Goal: Information Seeking & Learning: Understand process/instructions

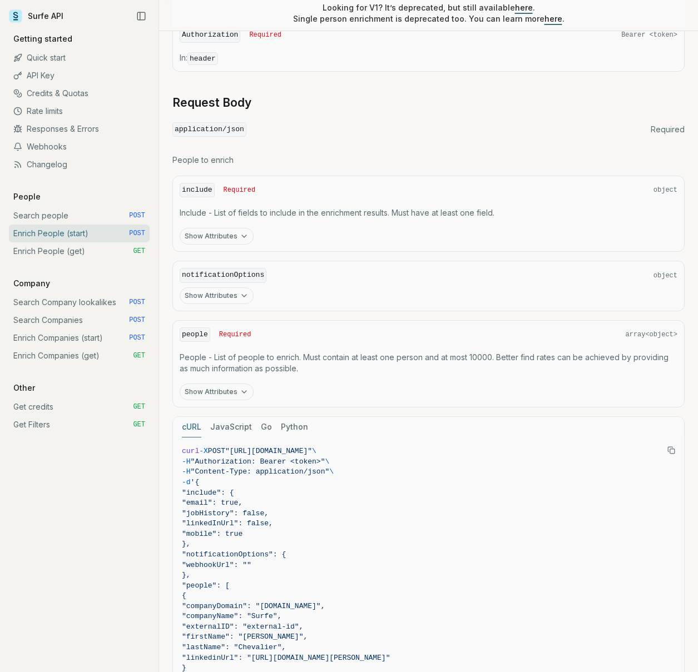
scroll to position [421, 0]
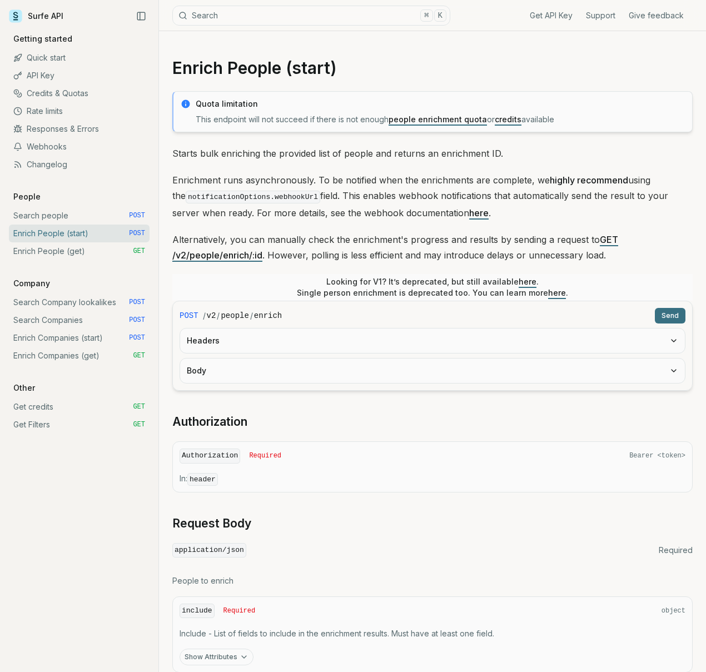
scroll to position [421, 0]
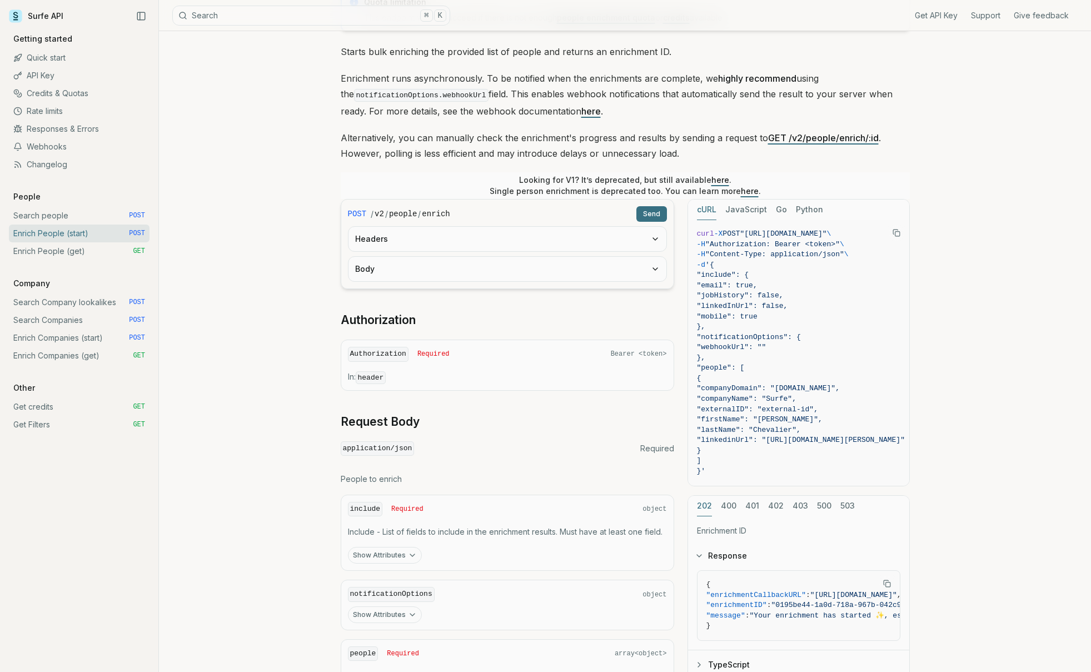
scroll to position [99, 0]
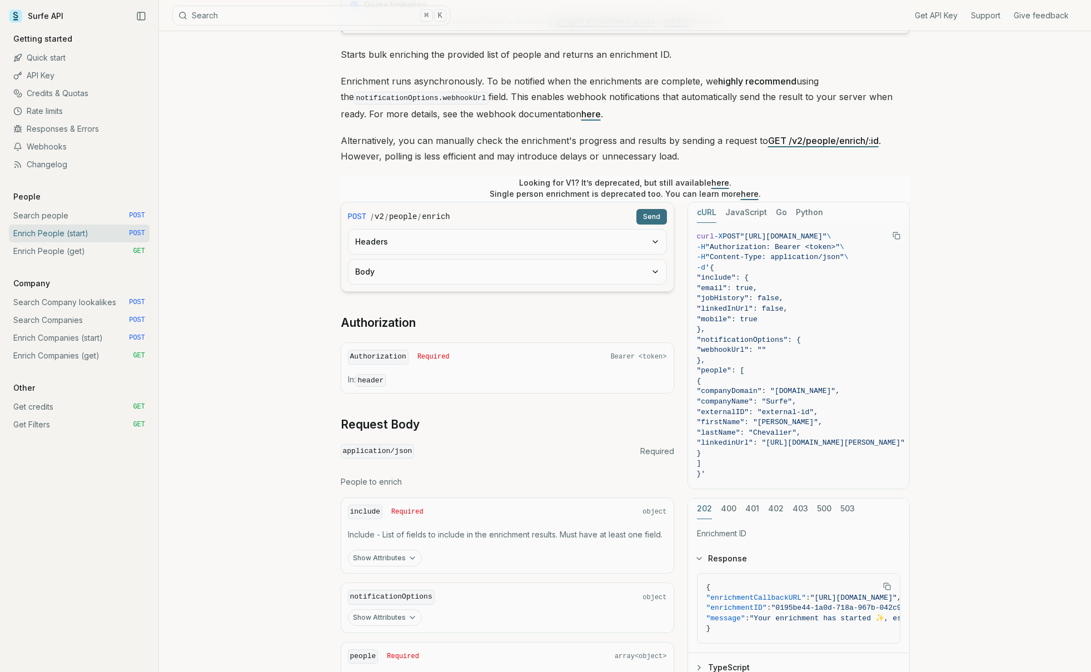
click at [405, 282] on button "Body" at bounding box center [508, 272] width 318 height 24
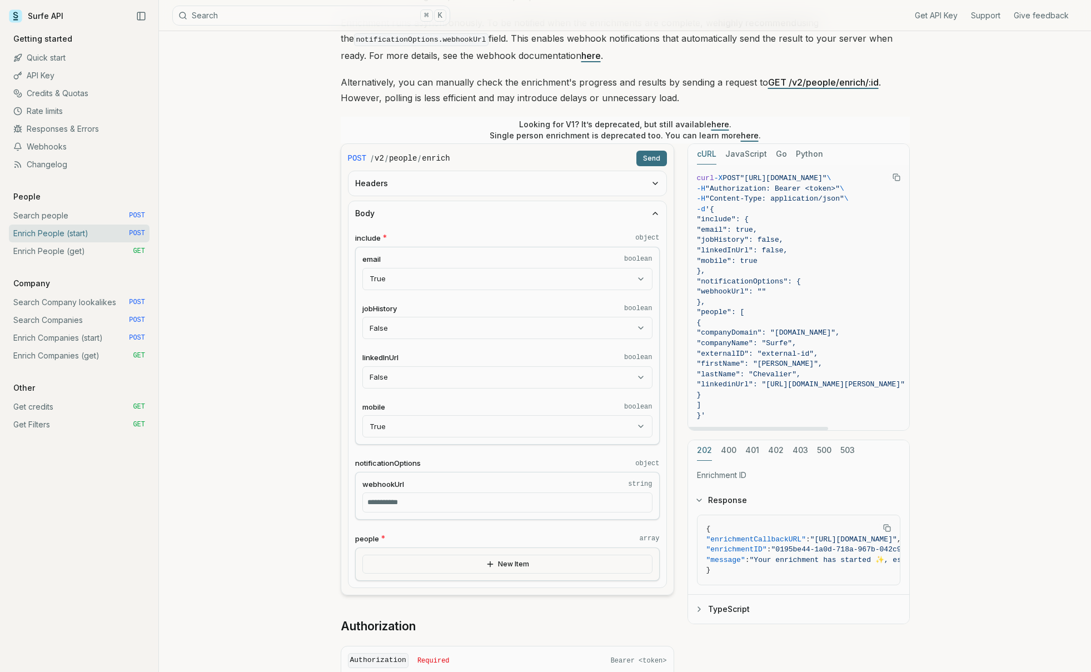
scroll to position [161, 0]
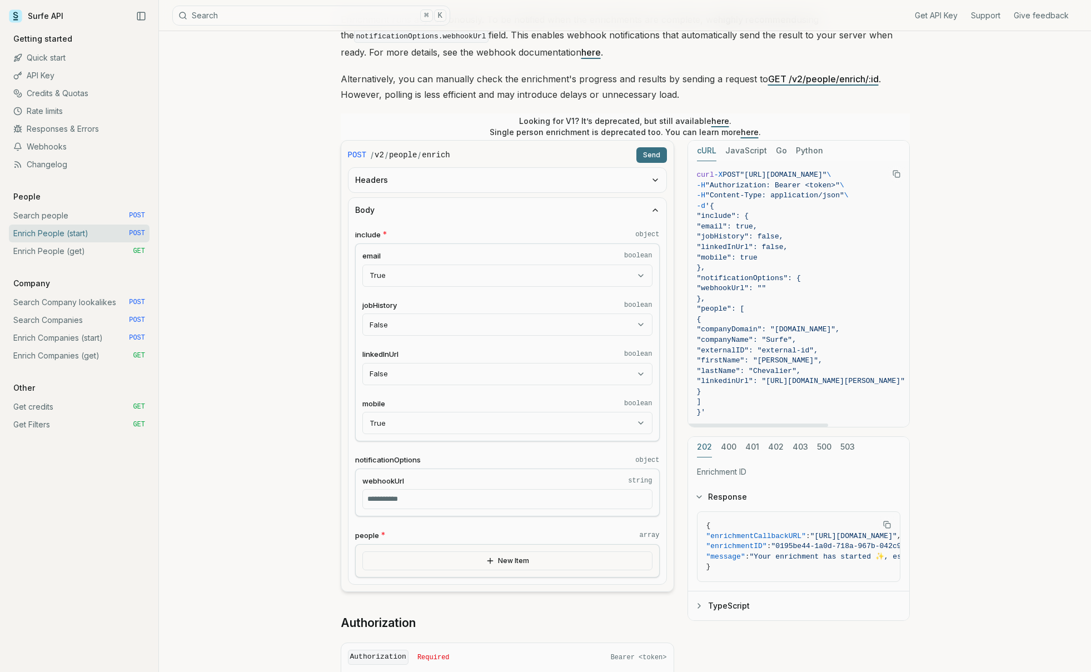
click at [525, 546] on div "New Item" at bounding box center [507, 560] width 305 height 33
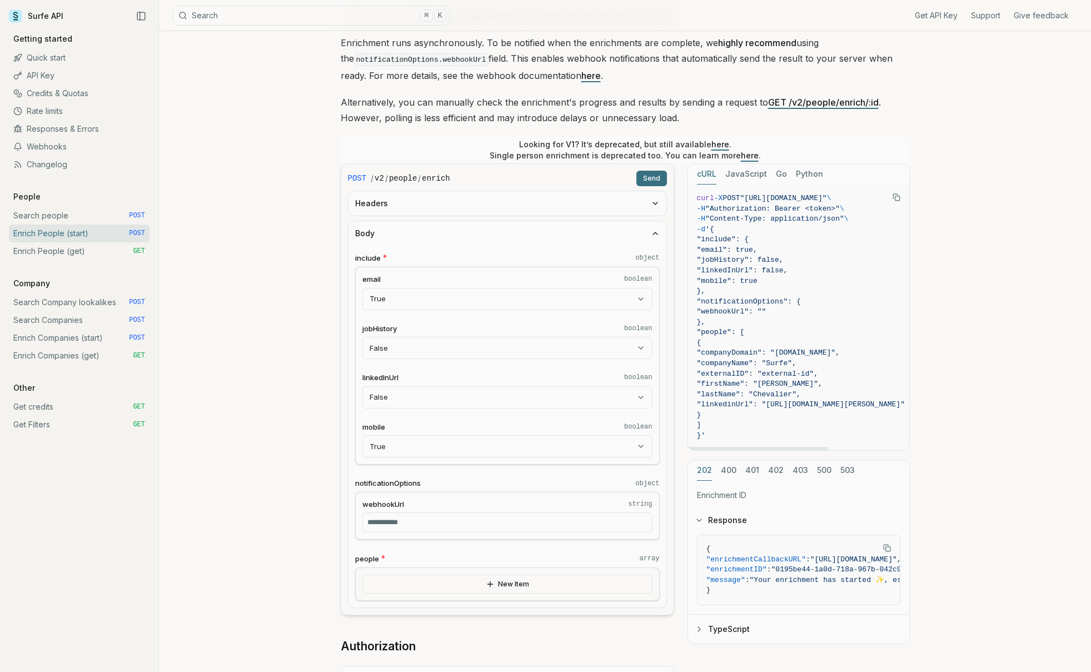
scroll to position [135, 0]
click at [893, 203] on button "Copy Text" at bounding box center [896, 199] width 17 height 17
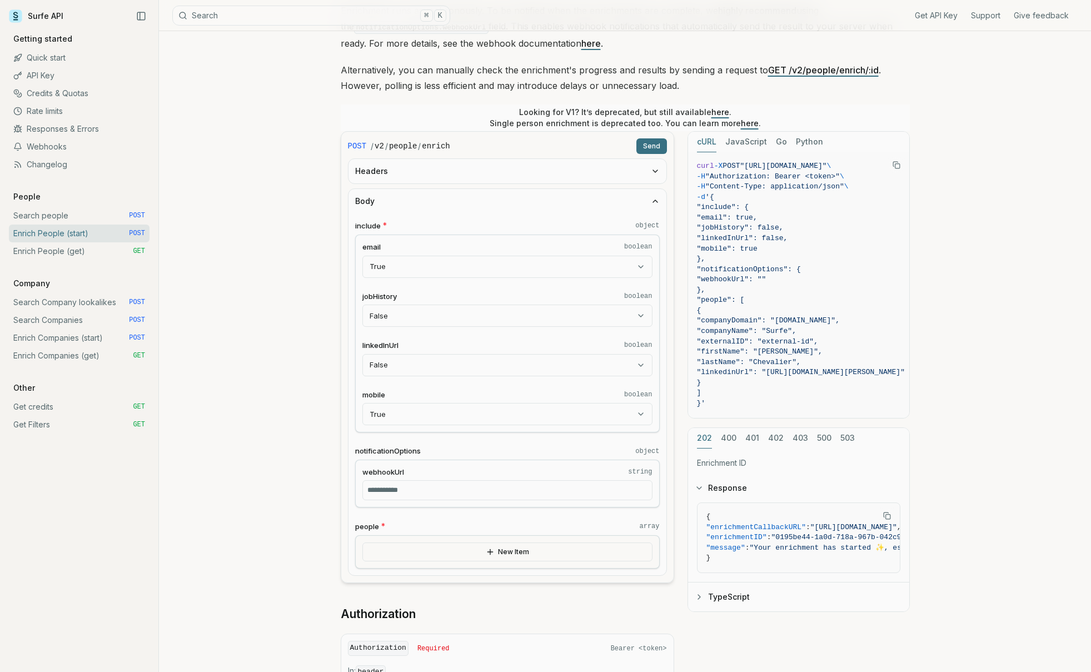
scroll to position [193, 0]
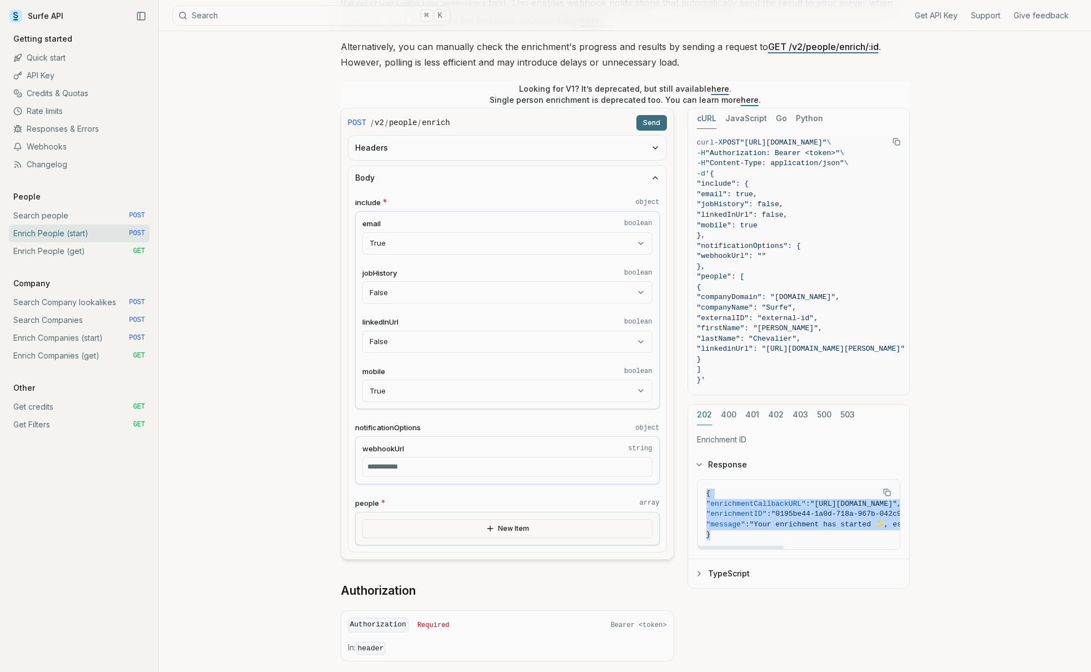
drag, startPoint x: 706, startPoint y: 492, endPoint x: 712, endPoint y: 543, distance: 51.5
click at [712, 543] on pre "{ "enrichmentCallbackURL" : "https://api.surfe.com/v2/people/enrich/0195be44-1a…" at bounding box center [859, 514] width 322 height 69
copy code "{ "enrichmentCallbackURL" : "https://api.surfe.com/v2/people/enrich/0195be44-1a…"
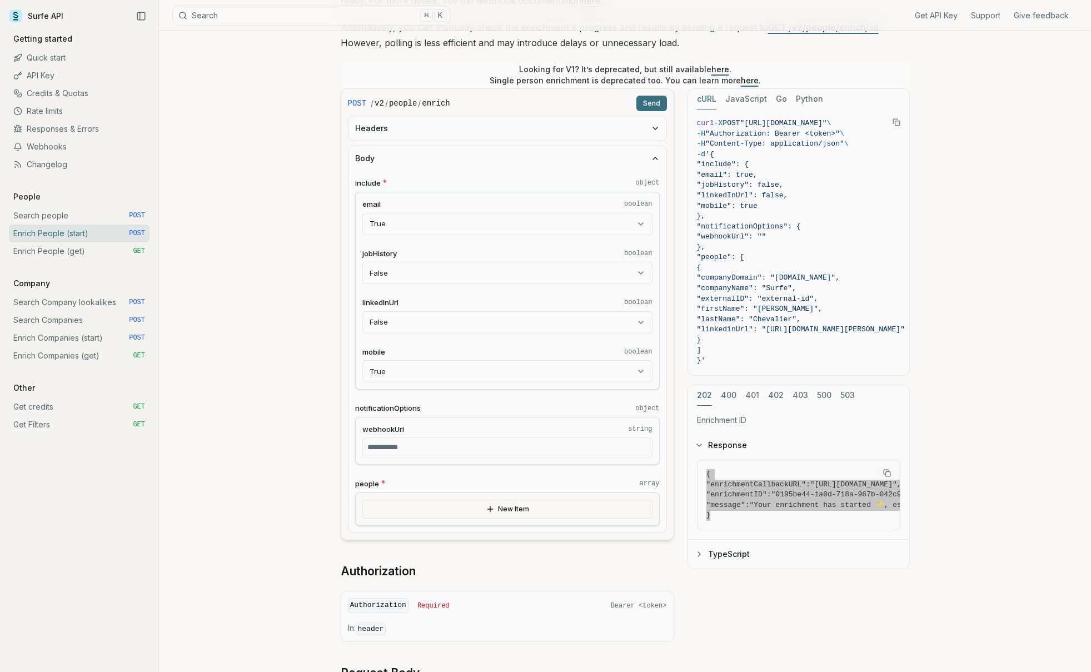
scroll to position [213, 0]
click at [708, 550] on button "TypeScript" at bounding box center [798, 553] width 221 height 29
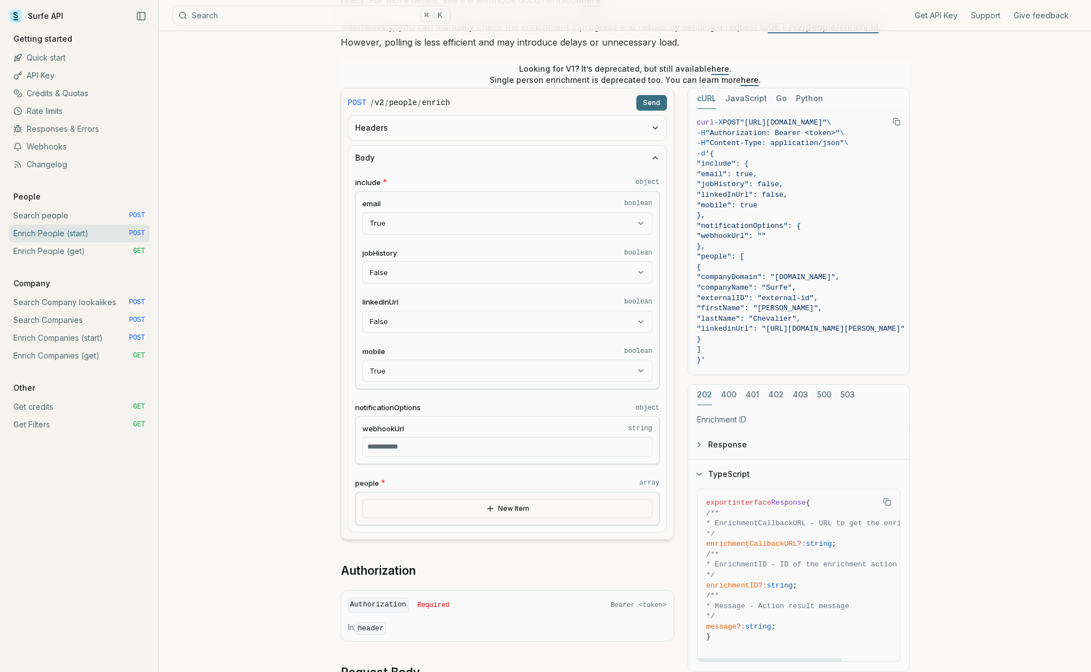
click at [701, 476] on icon "button" at bounding box center [699, 474] width 9 height 9
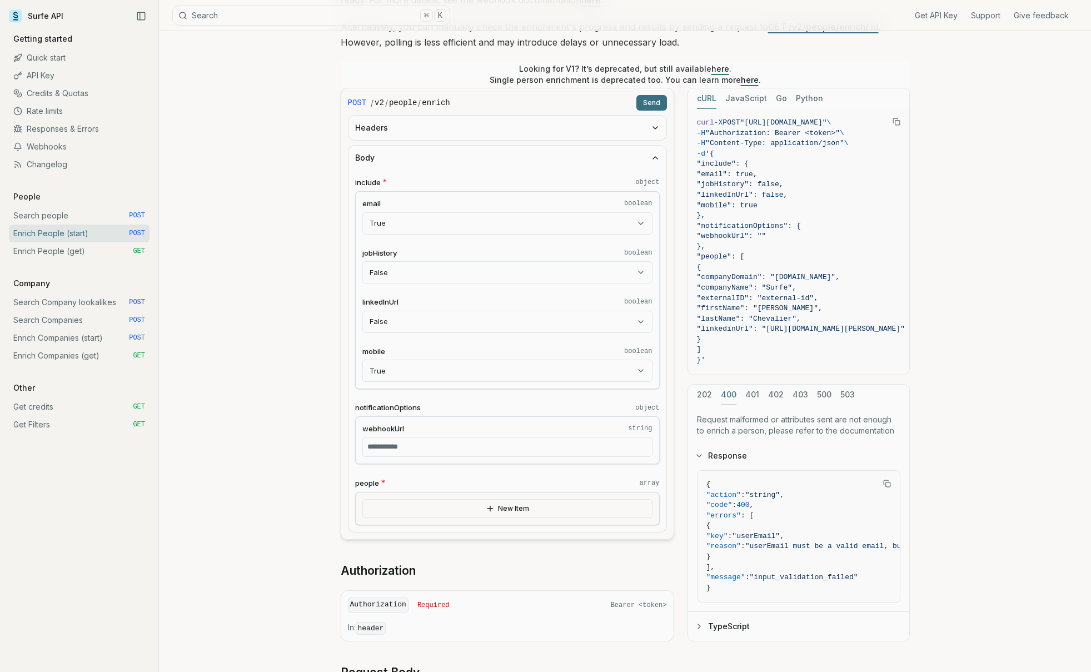
click at [729, 395] on button "400" at bounding box center [729, 395] width 16 height 21
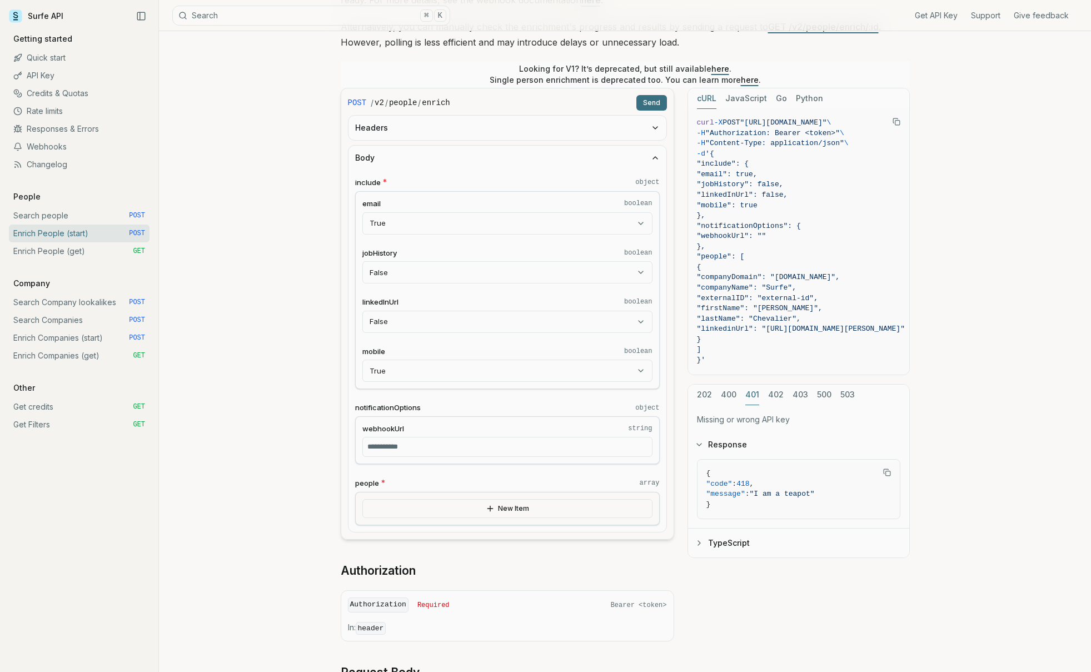
click at [745, 398] on button "401" at bounding box center [752, 395] width 14 height 21
click at [774, 394] on button "402" at bounding box center [776, 395] width 16 height 21
click at [783, 396] on div "202 400 401 402 403 500 503" at bounding box center [798, 395] width 221 height 21
click at [796, 396] on button "403" at bounding box center [801, 395] width 16 height 21
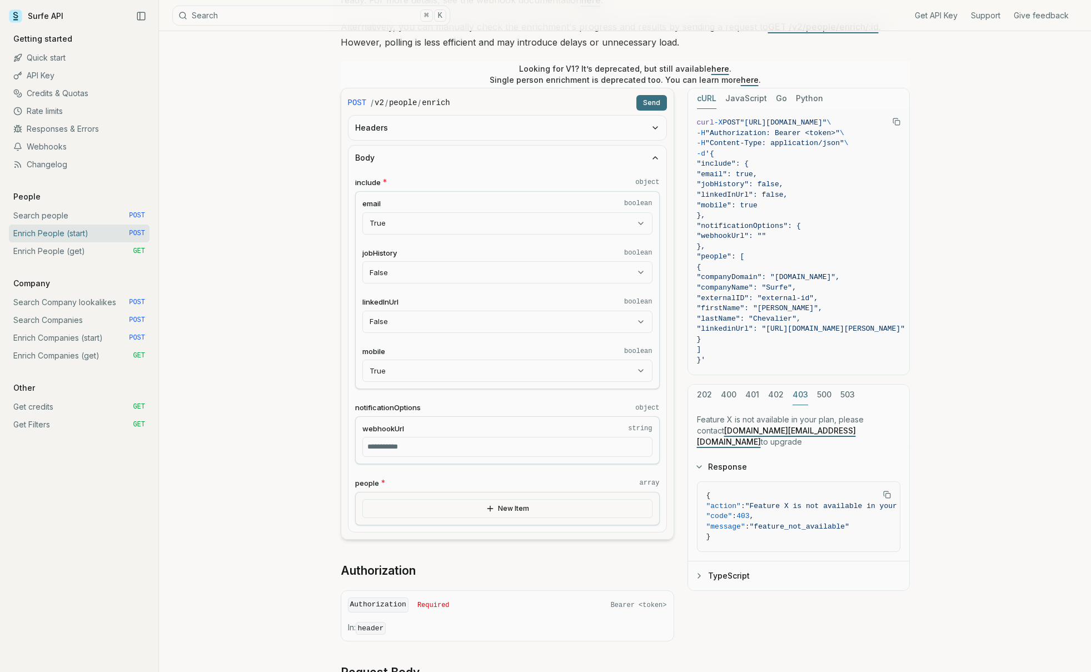
click at [819, 396] on button "500" at bounding box center [824, 395] width 14 height 21
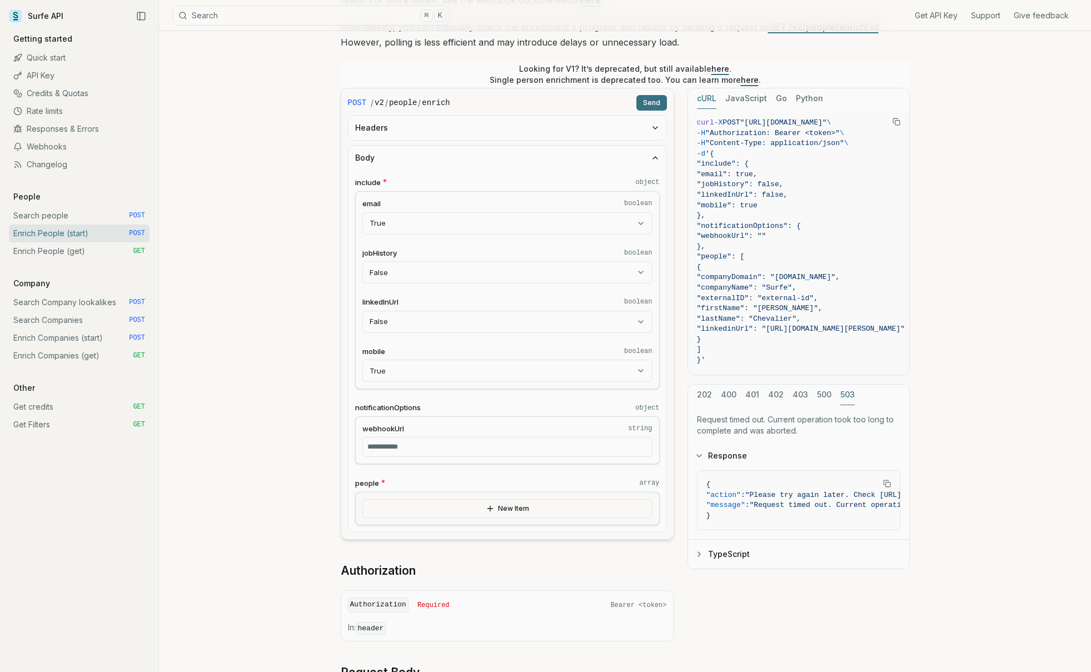
click at [846, 396] on button "503" at bounding box center [847, 395] width 14 height 21
click at [823, 397] on button "500" at bounding box center [824, 395] width 14 height 21
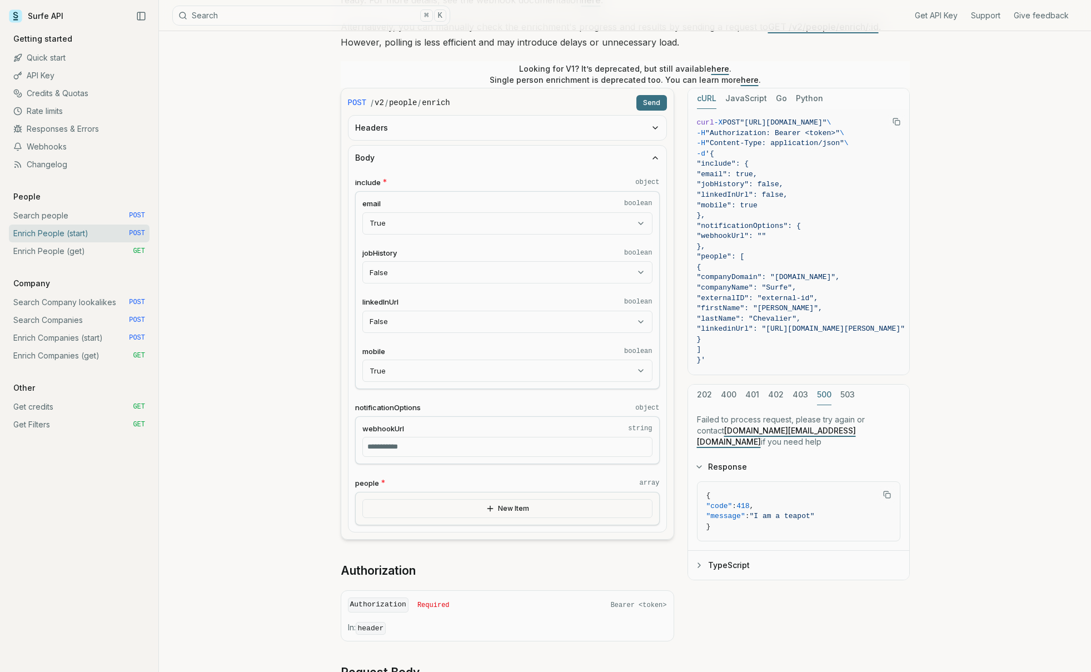
click at [840, 397] on button "503" at bounding box center [847, 395] width 14 height 21
